Goal: Navigation & Orientation: Find specific page/section

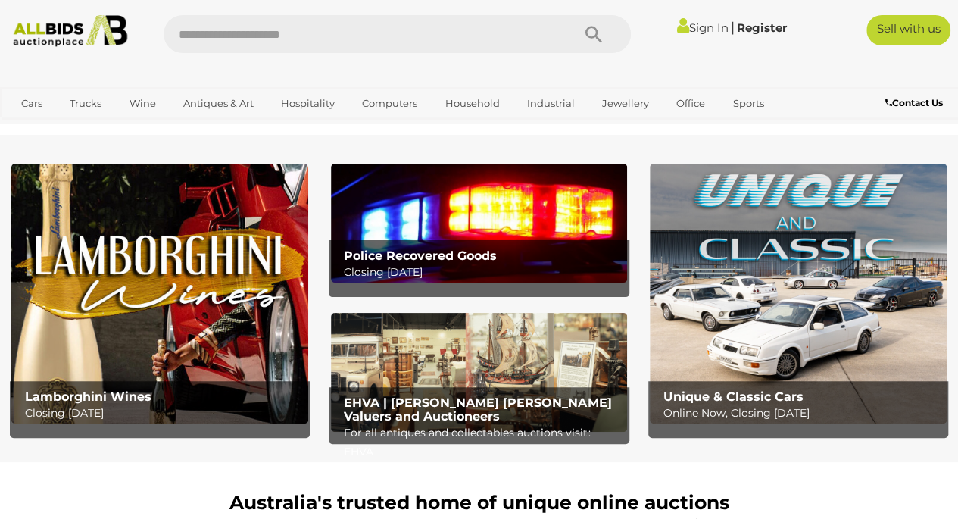
click at [482, 236] on img at bounding box center [479, 223] width 297 height 119
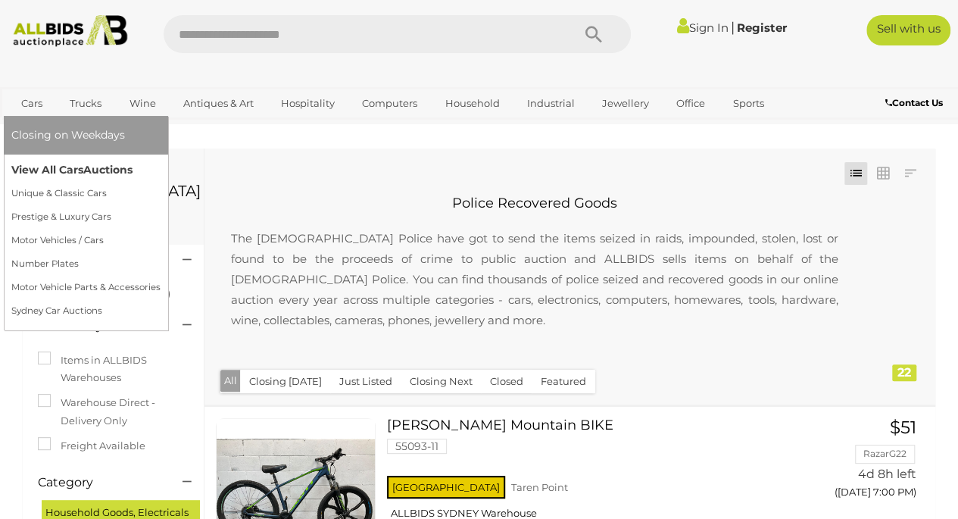
click at [51, 169] on link "View All Cars Auctions" at bounding box center [85, 169] width 149 height 23
